Goal: Information Seeking & Learning: Learn about a topic

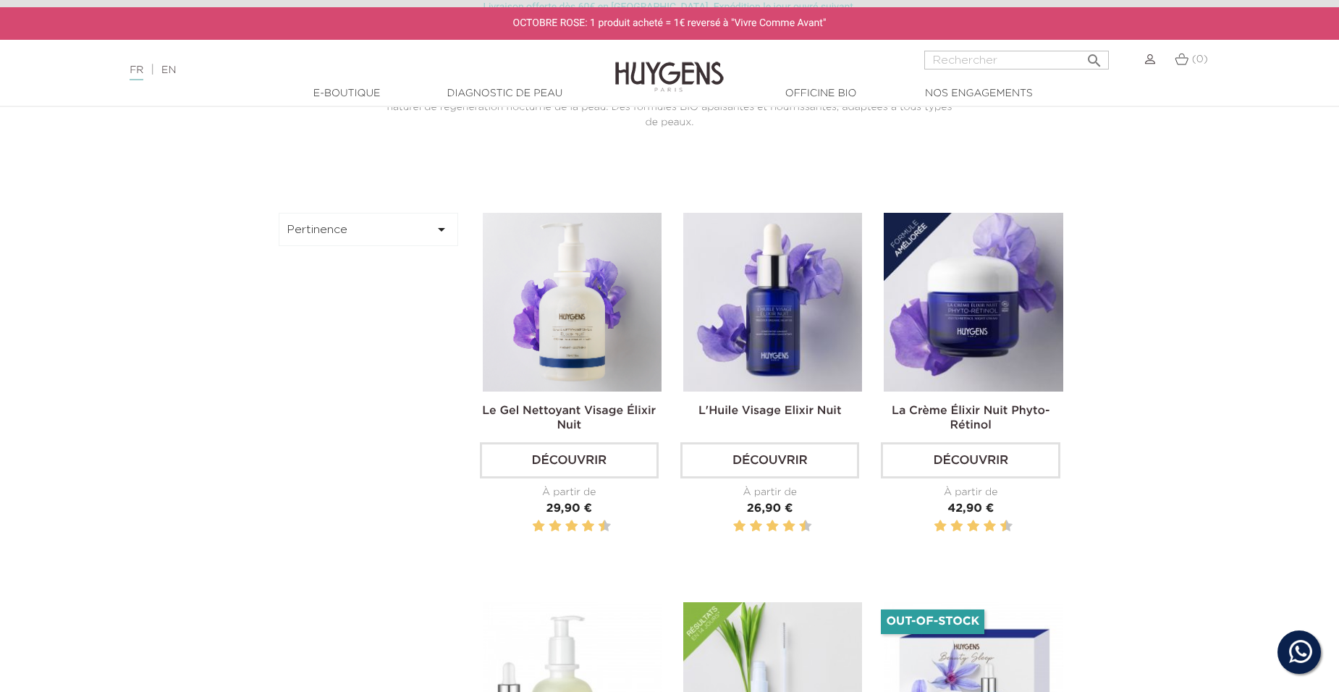
scroll to position [434, 0]
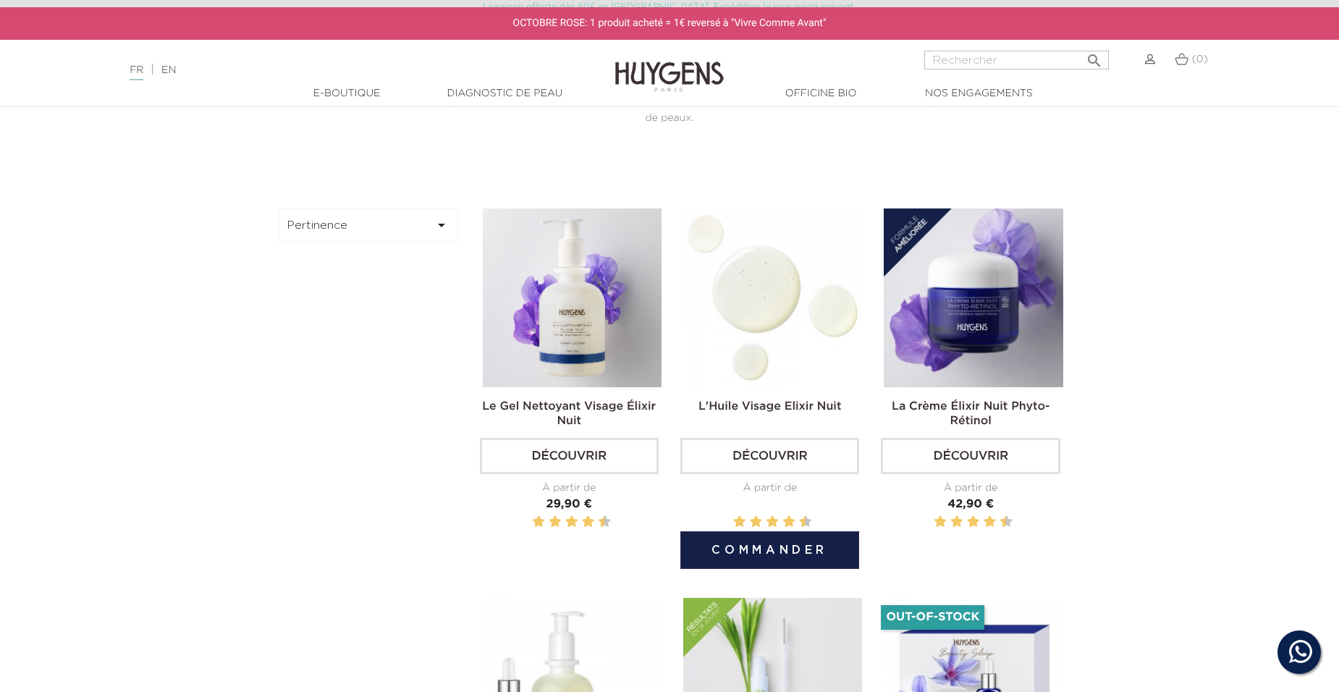
click at [786, 332] on img at bounding box center [772, 297] width 179 height 179
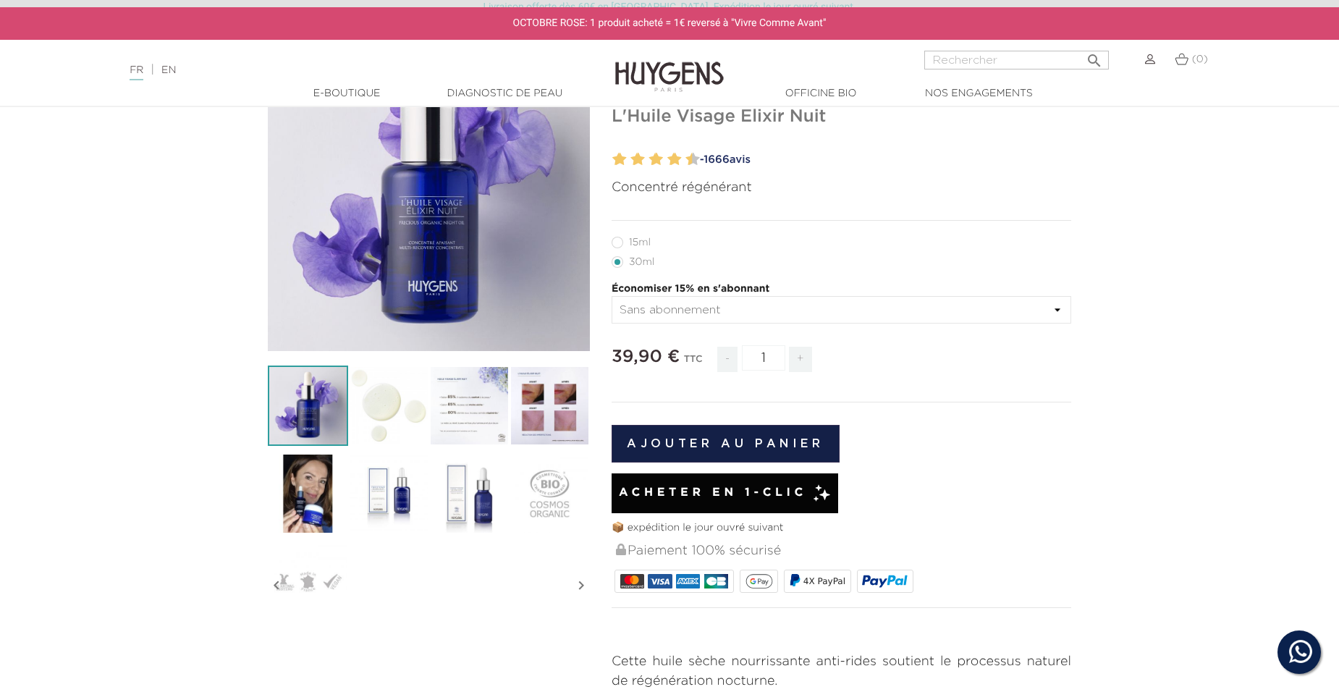
scroll to position [217, 0]
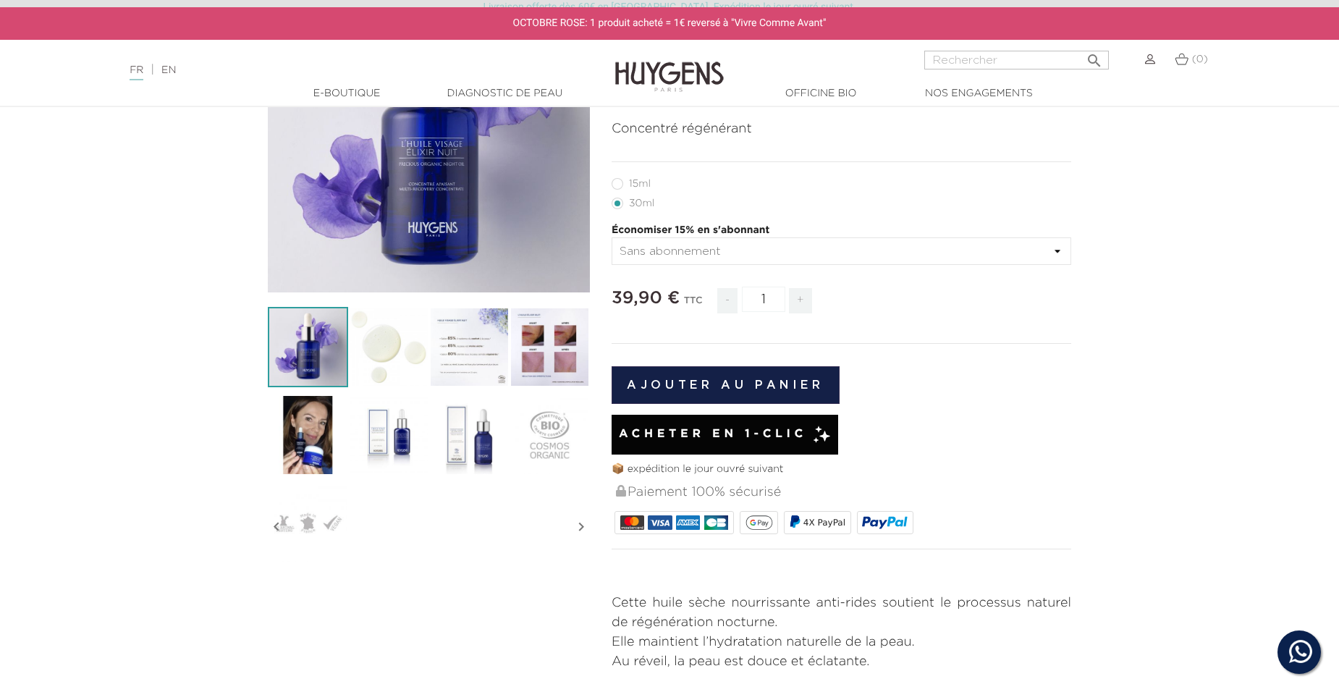
click at [298, 465] on img at bounding box center [308, 435] width 80 height 80
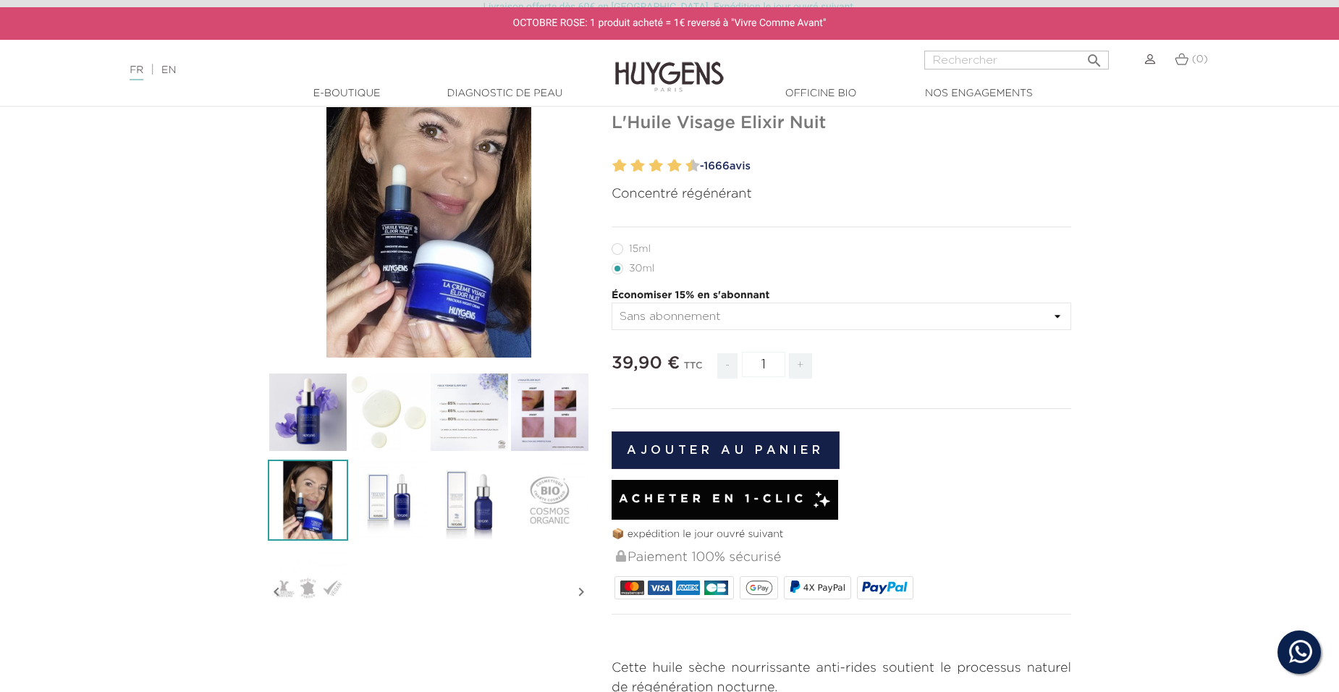
scroll to position [72, 0]
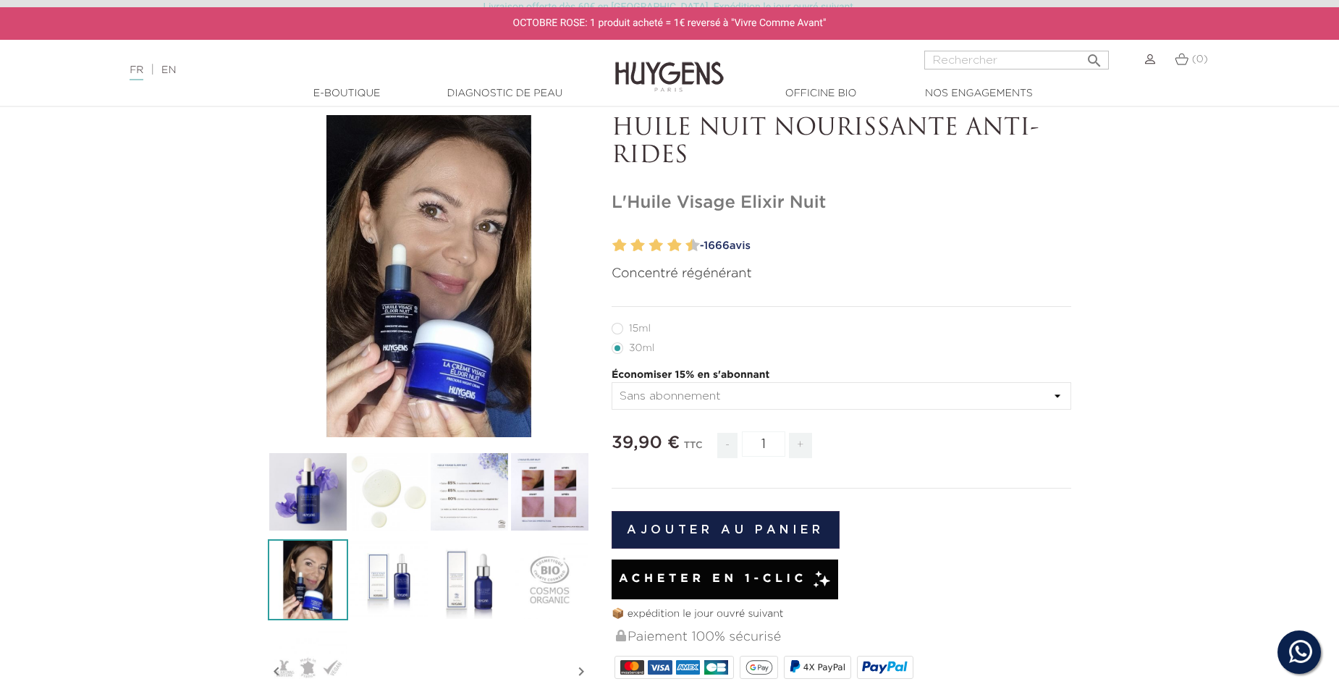
click at [472, 510] on img at bounding box center [469, 492] width 80 height 80
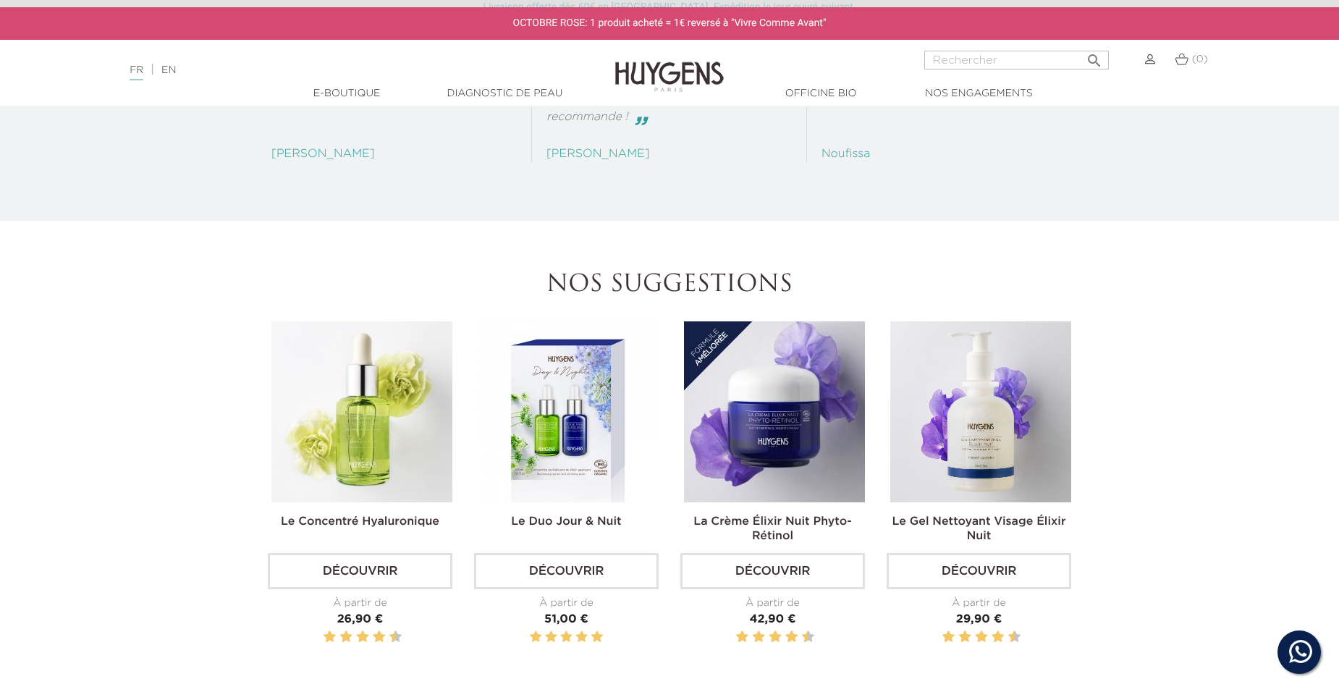
scroll to position [2099, 0]
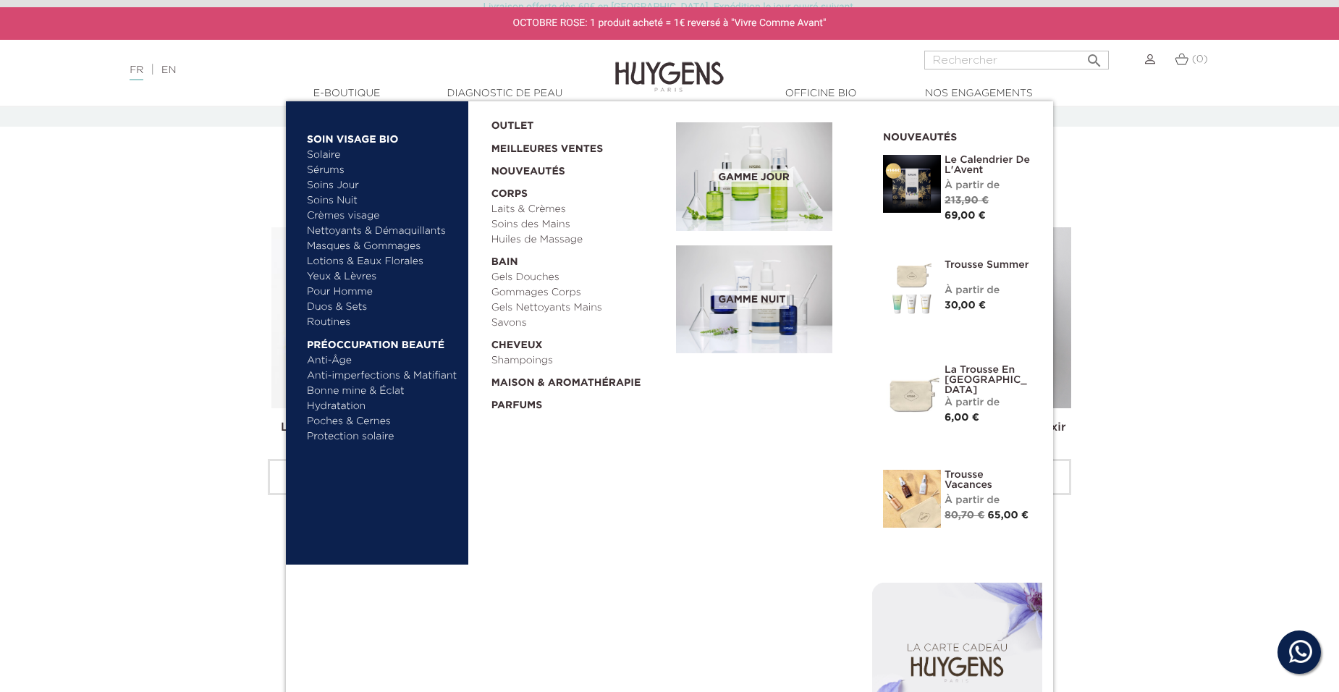
click at [512, 155] on link "Meilleures Ventes" at bounding box center [573, 145] width 162 height 23
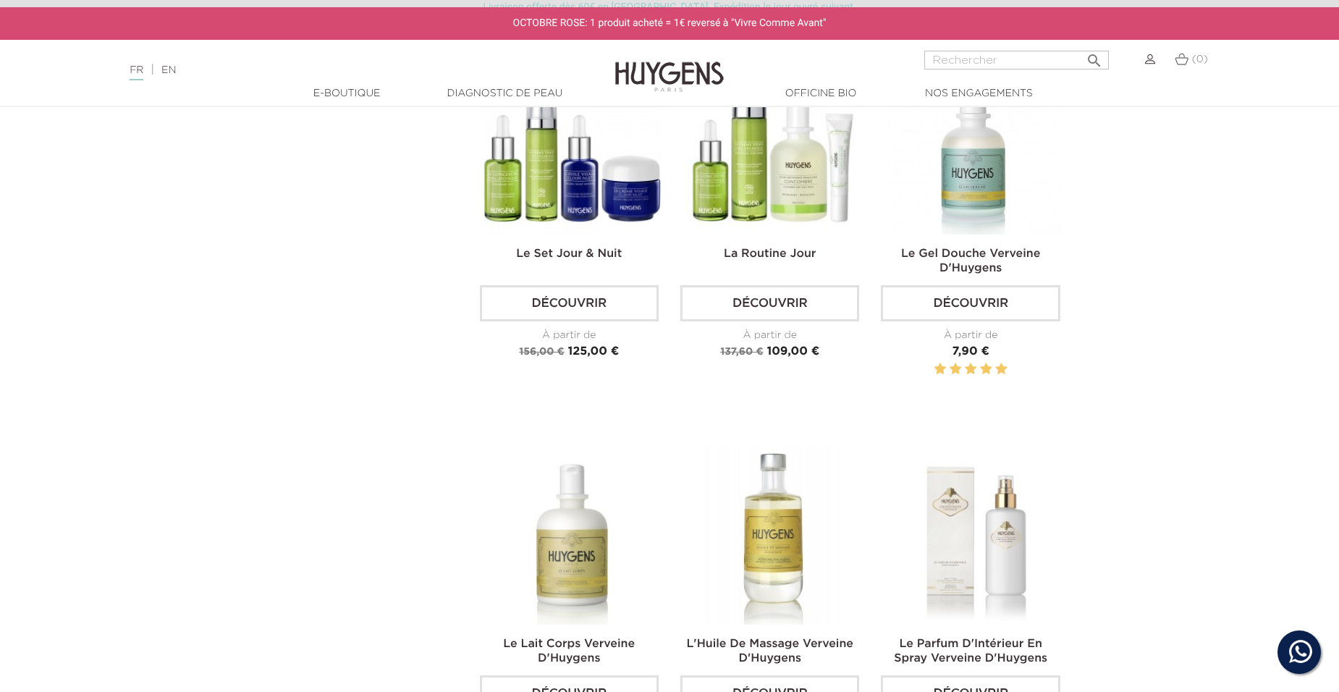
scroll to position [2172, 0]
